Goal: Information Seeking & Learning: Understand process/instructions

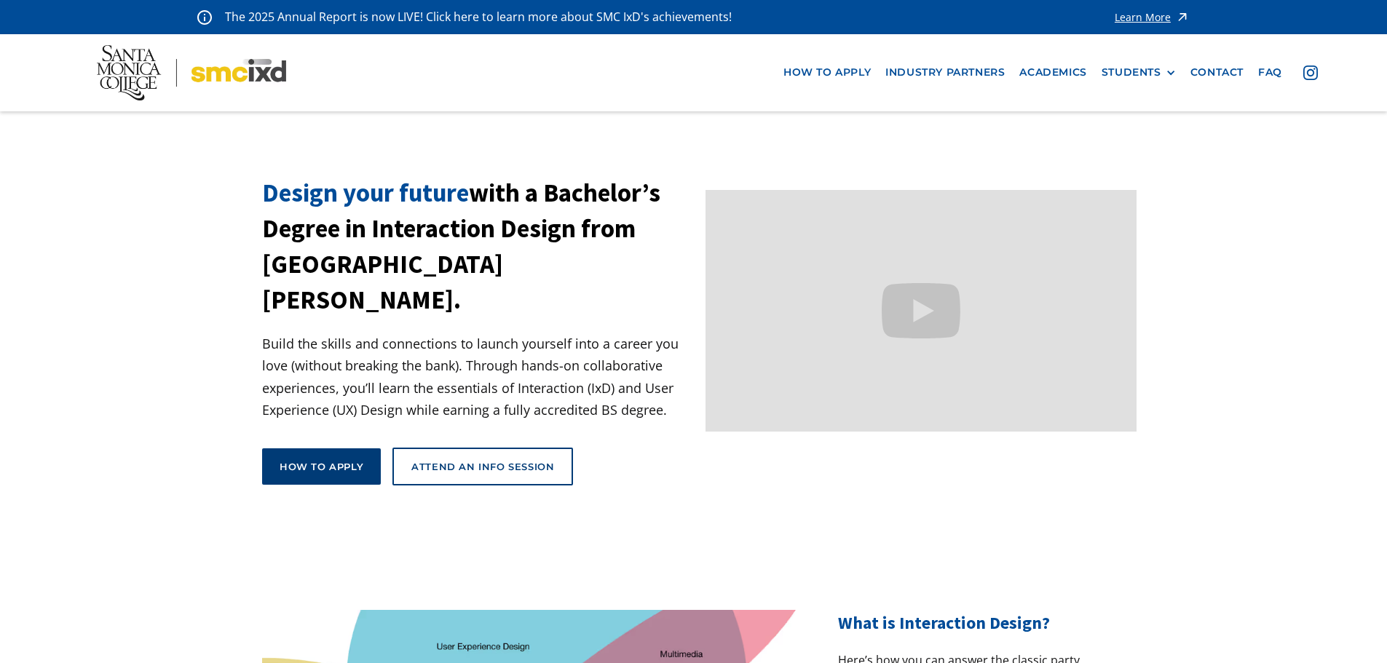
click at [317, 449] on link "How to apply" at bounding box center [321, 467] width 119 height 36
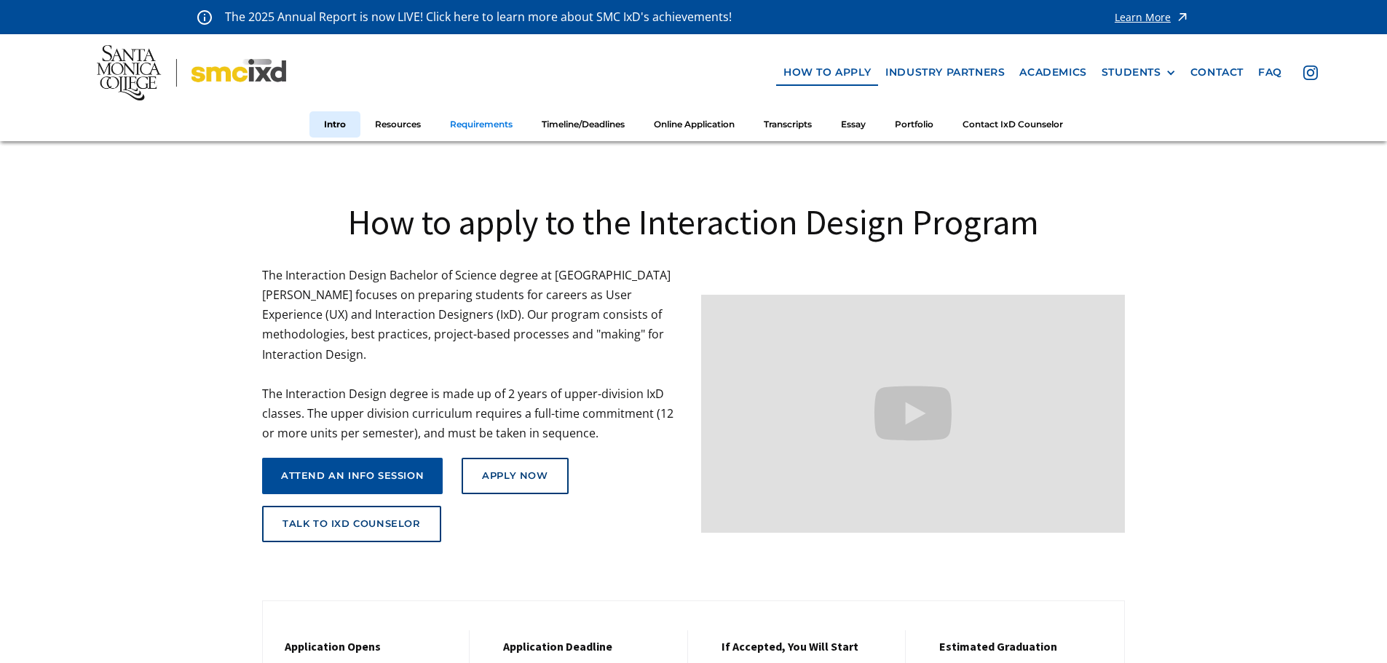
click at [495, 123] on link "Requirements" at bounding box center [482, 124] width 92 height 27
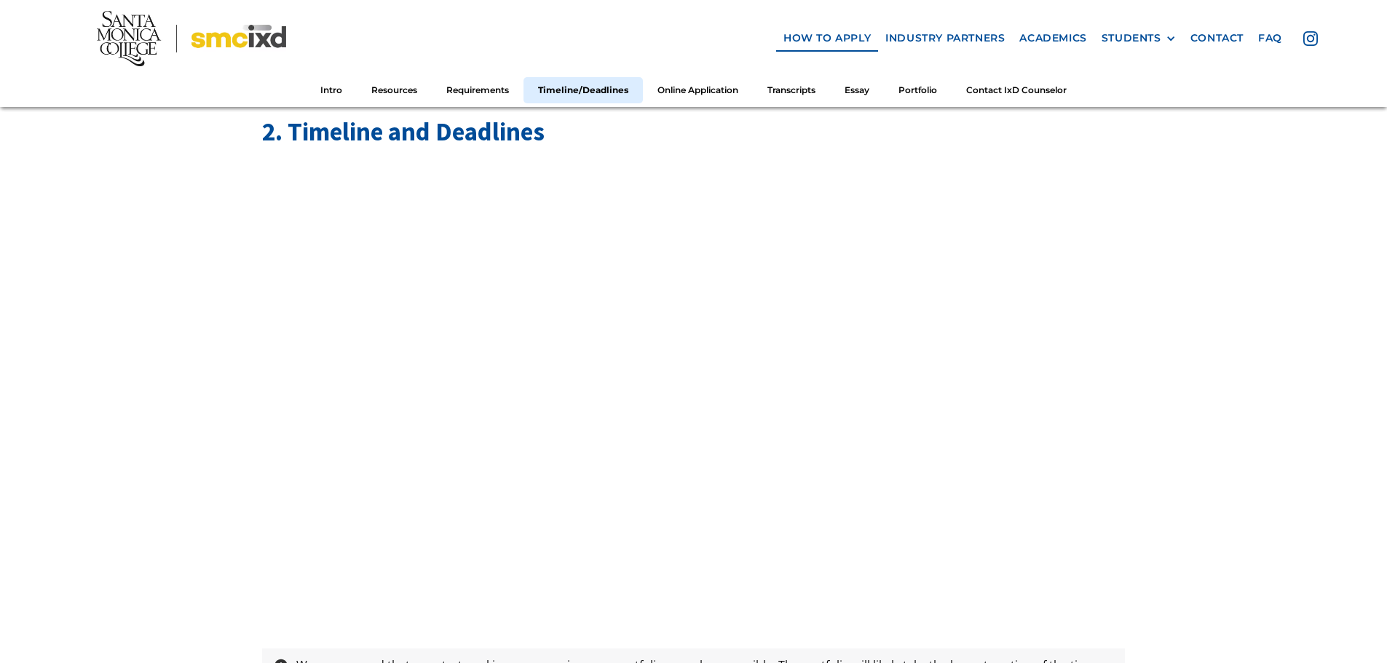
scroll to position [2831, 0]
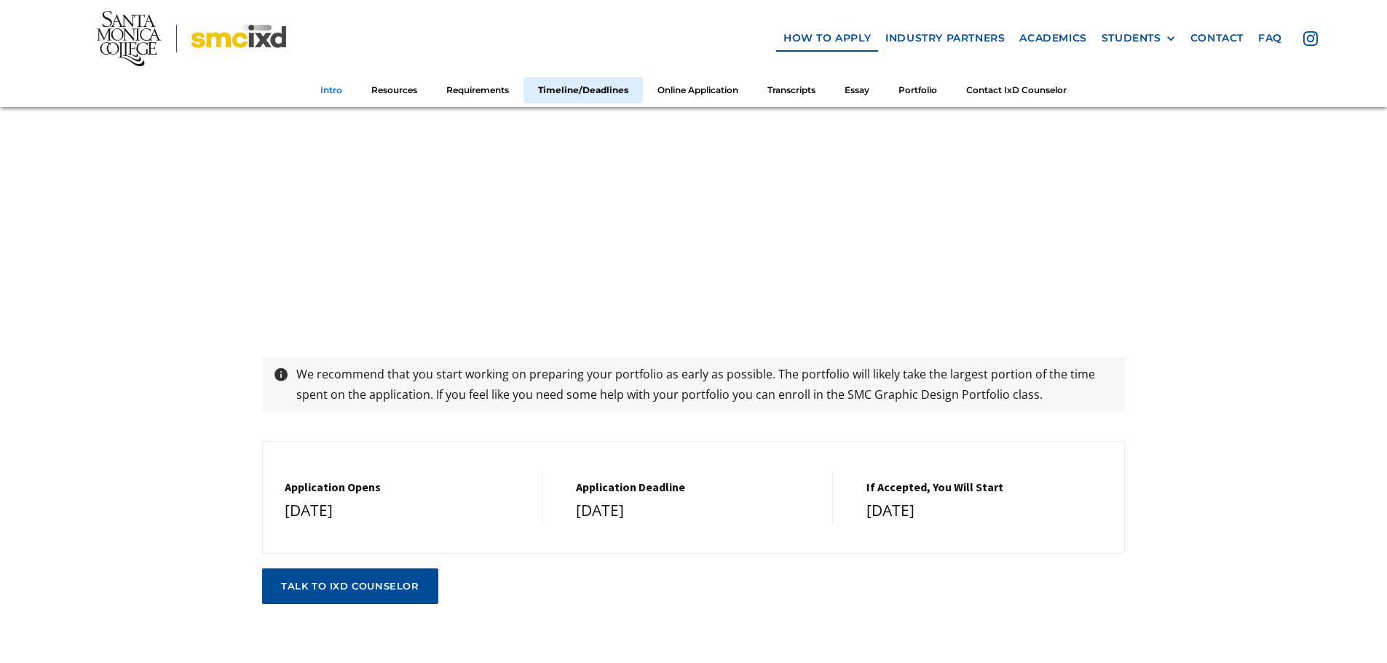
click at [318, 85] on link "Intro" at bounding box center [331, 89] width 51 height 27
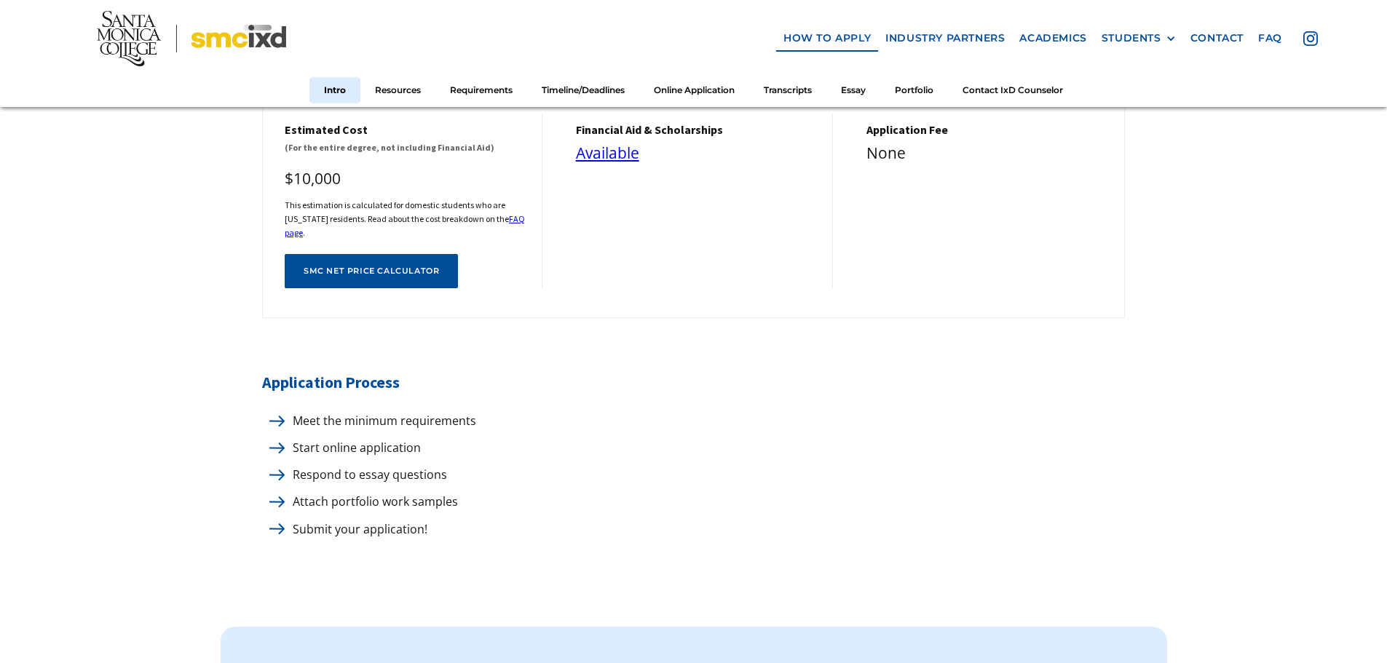
scroll to position [655, 0]
